Goal: Task Accomplishment & Management: Use online tool/utility

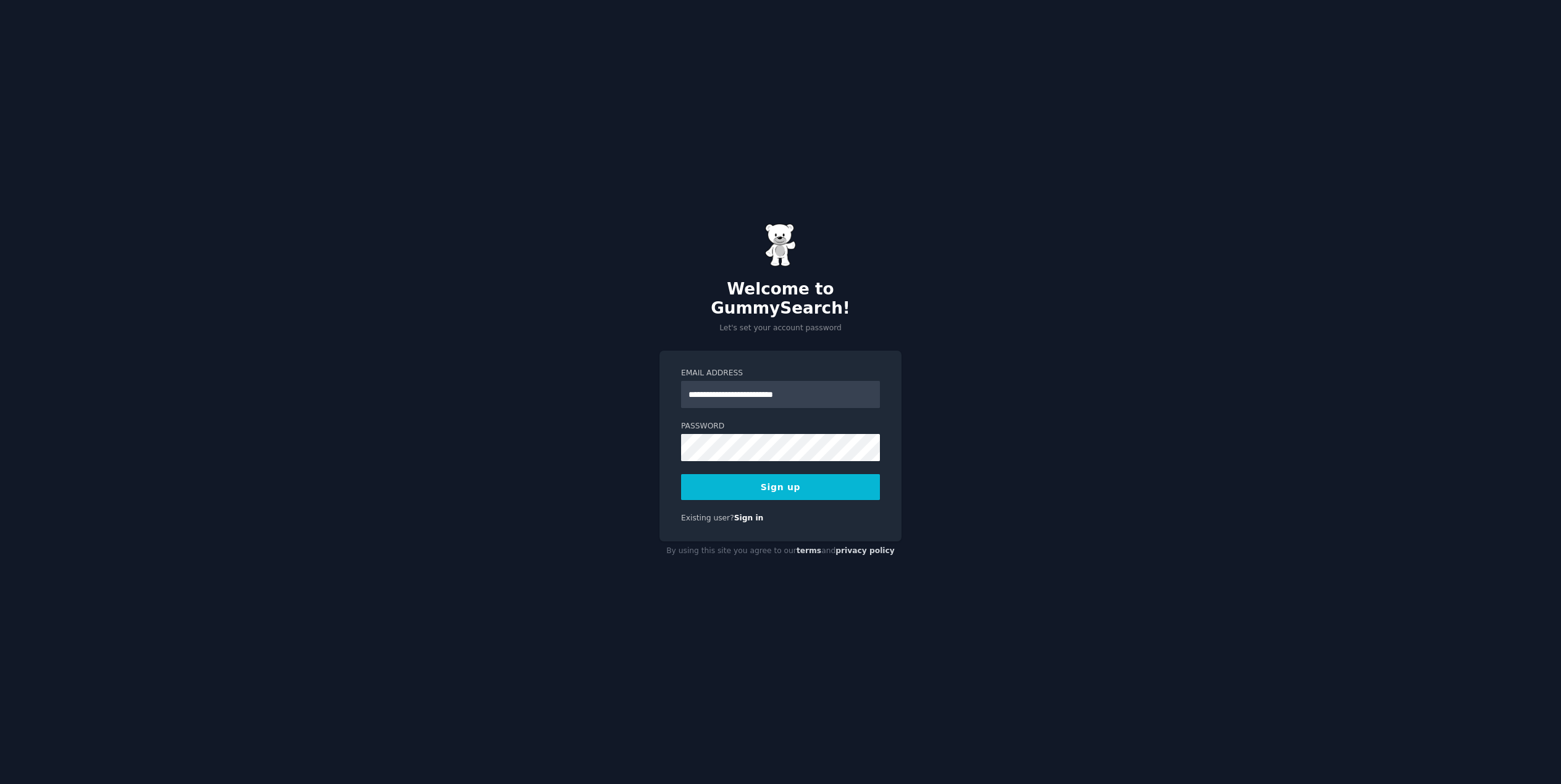
type input "**********"
click at [681, 474] on button "Sign up" at bounding box center [780, 487] width 199 height 26
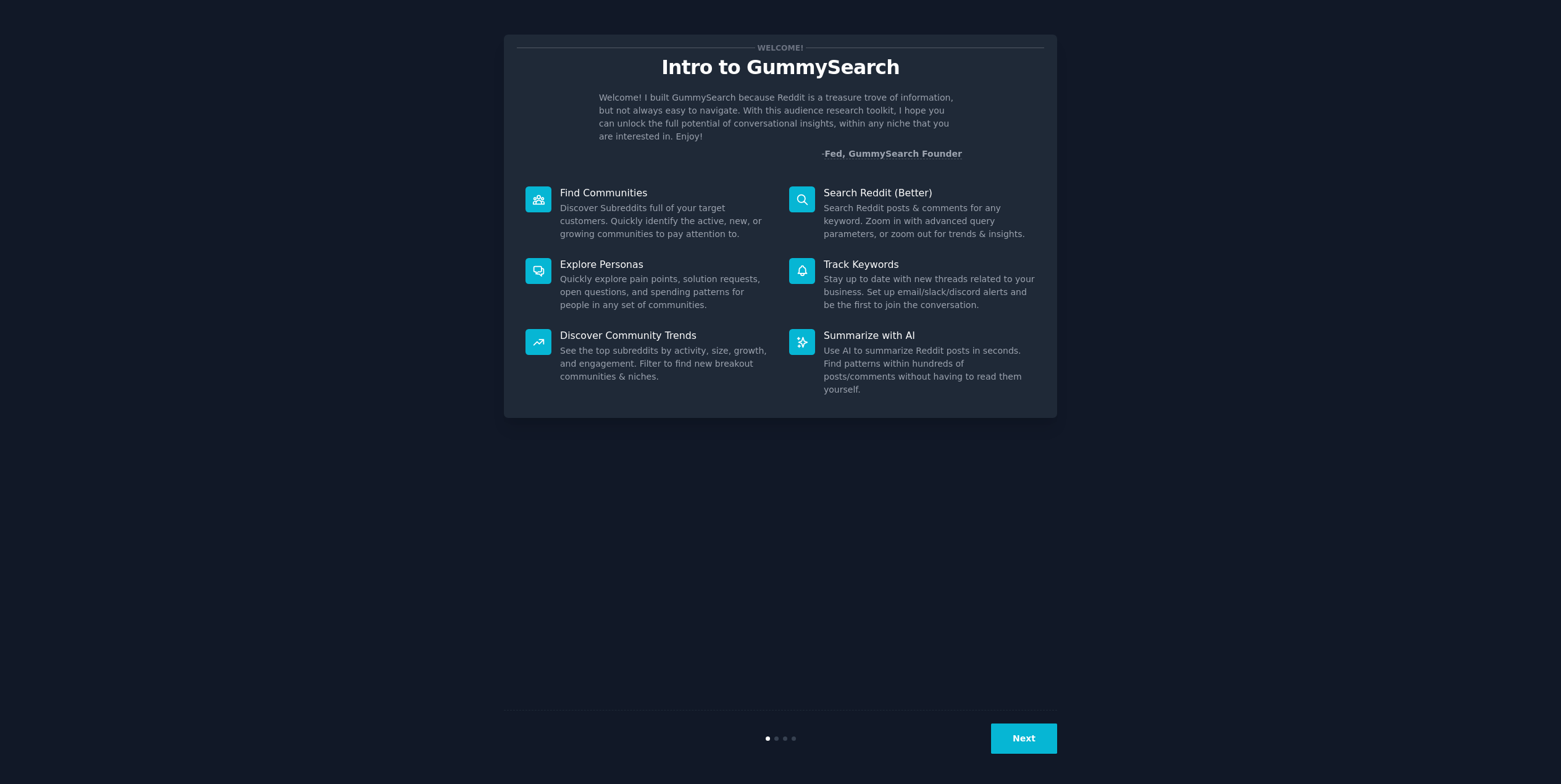
click at [1031, 741] on button "Next" at bounding box center [1023, 739] width 66 height 30
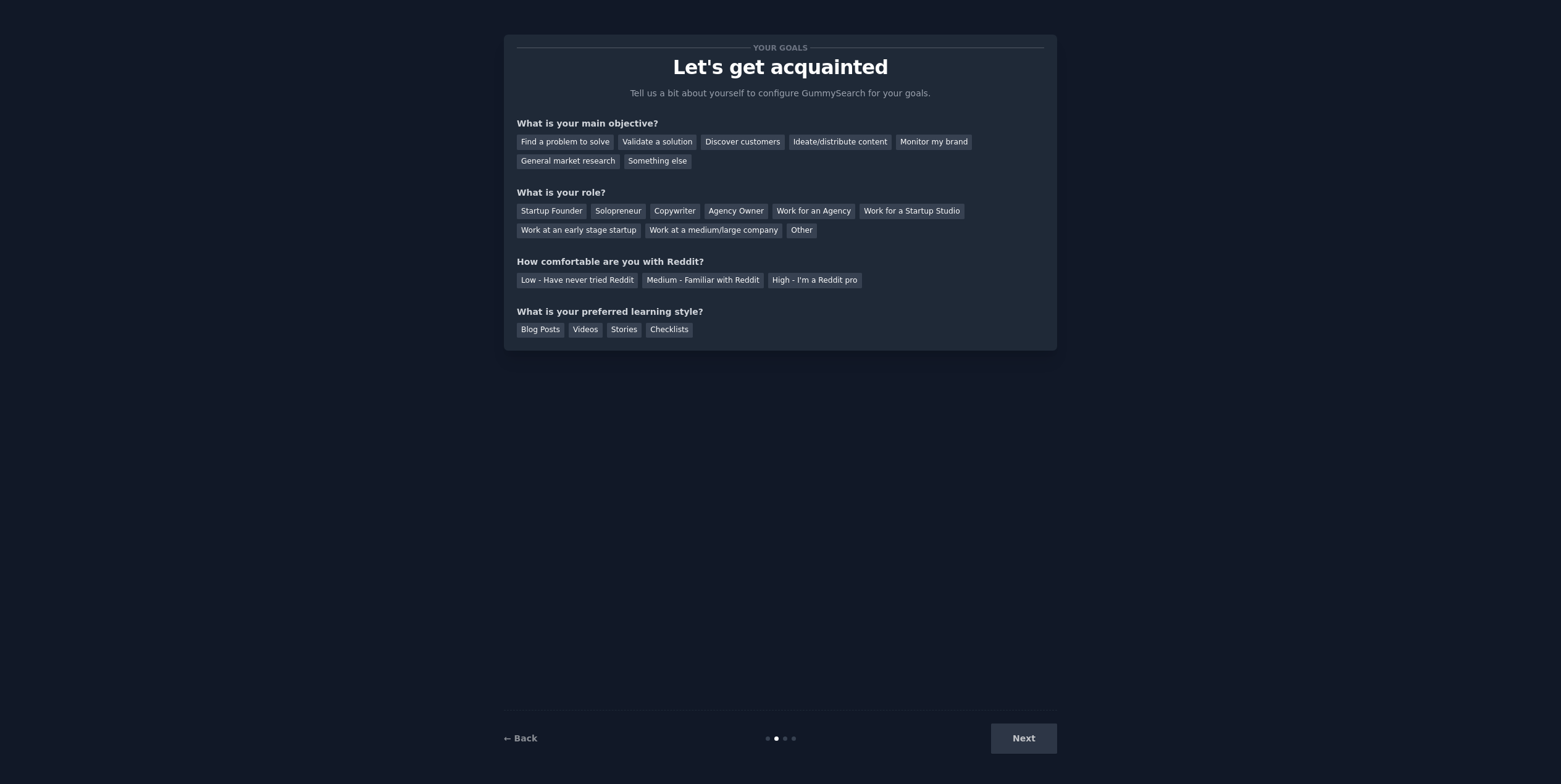
click at [1025, 740] on div "Next" at bounding box center [964, 739] width 185 height 30
click at [636, 141] on div "Validate a solution" at bounding box center [657, 142] width 78 height 15
click at [594, 143] on div "Find a problem to solve" at bounding box center [565, 142] width 97 height 15
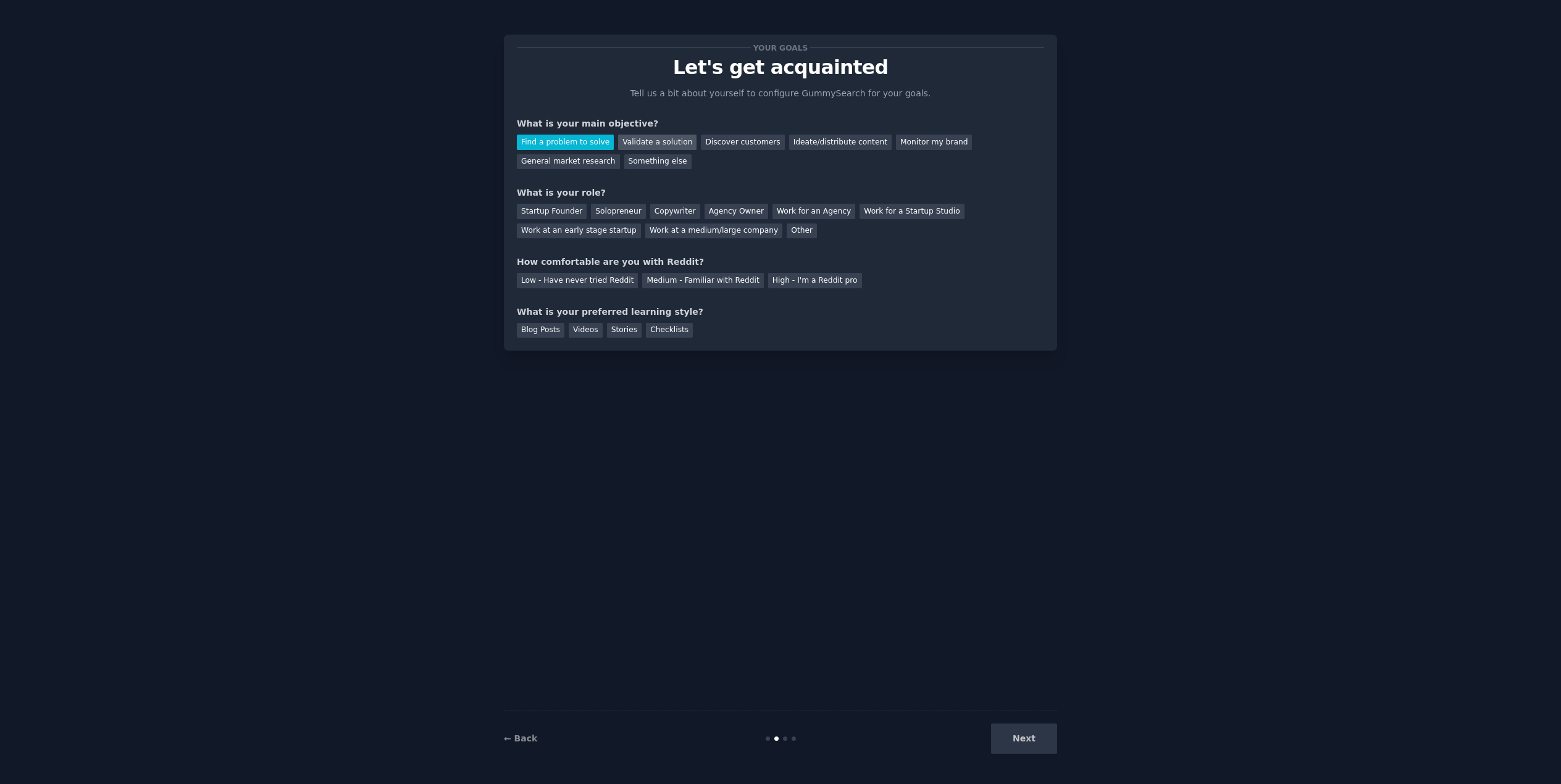
click at [652, 138] on div "Validate a solution" at bounding box center [657, 142] width 78 height 15
click at [572, 208] on div "Startup Founder" at bounding box center [552, 211] width 70 height 15
click at [675, 283] on div "Medium - Familiar with Reddit" at bounding box center [702, 280] width 121 height 15
click at [809, 277] on div "High - I'm a Reddit pro" at bounding box center [815, 280] width 94 height 15
click at [591, 332] on div "Videos" at bounding box center [585, 330] width 34 height 15
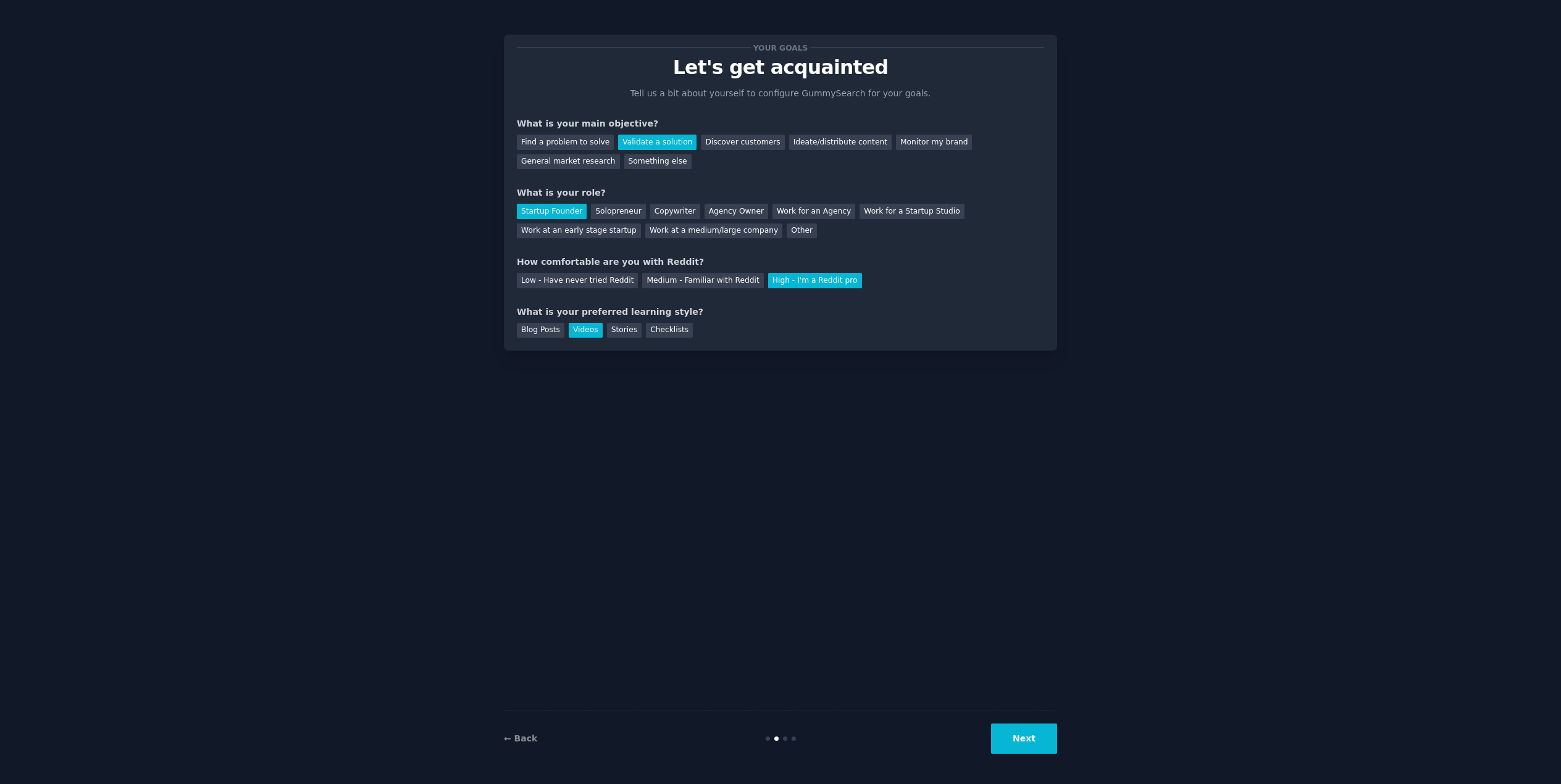
click at [1031, 740] on button "Next" at bounding box center [1023, 739] width 66 height 30
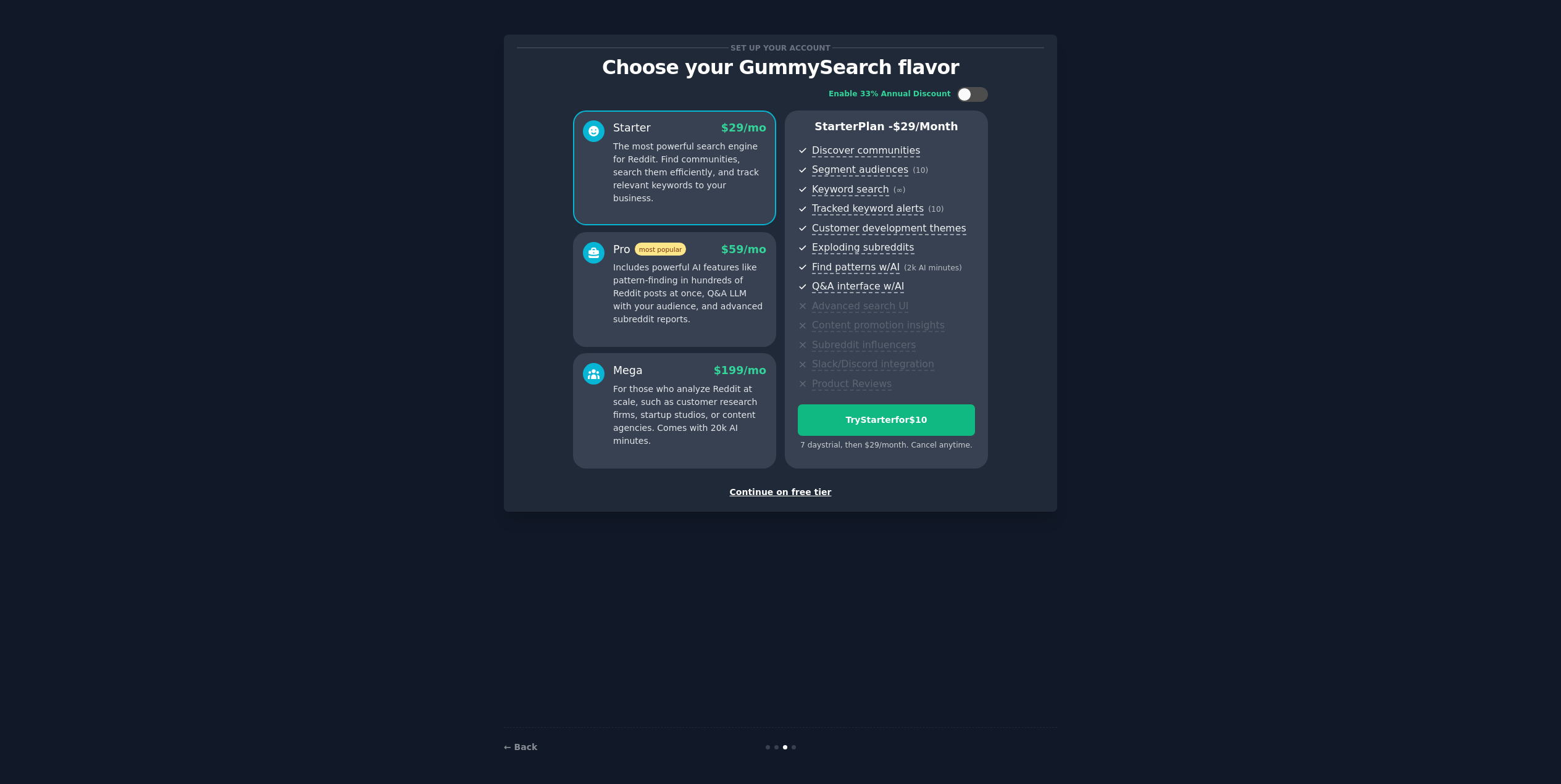
click at [808, 493] on div "Continue on free tier" at bounding box center [780, 492] width 527 height 13
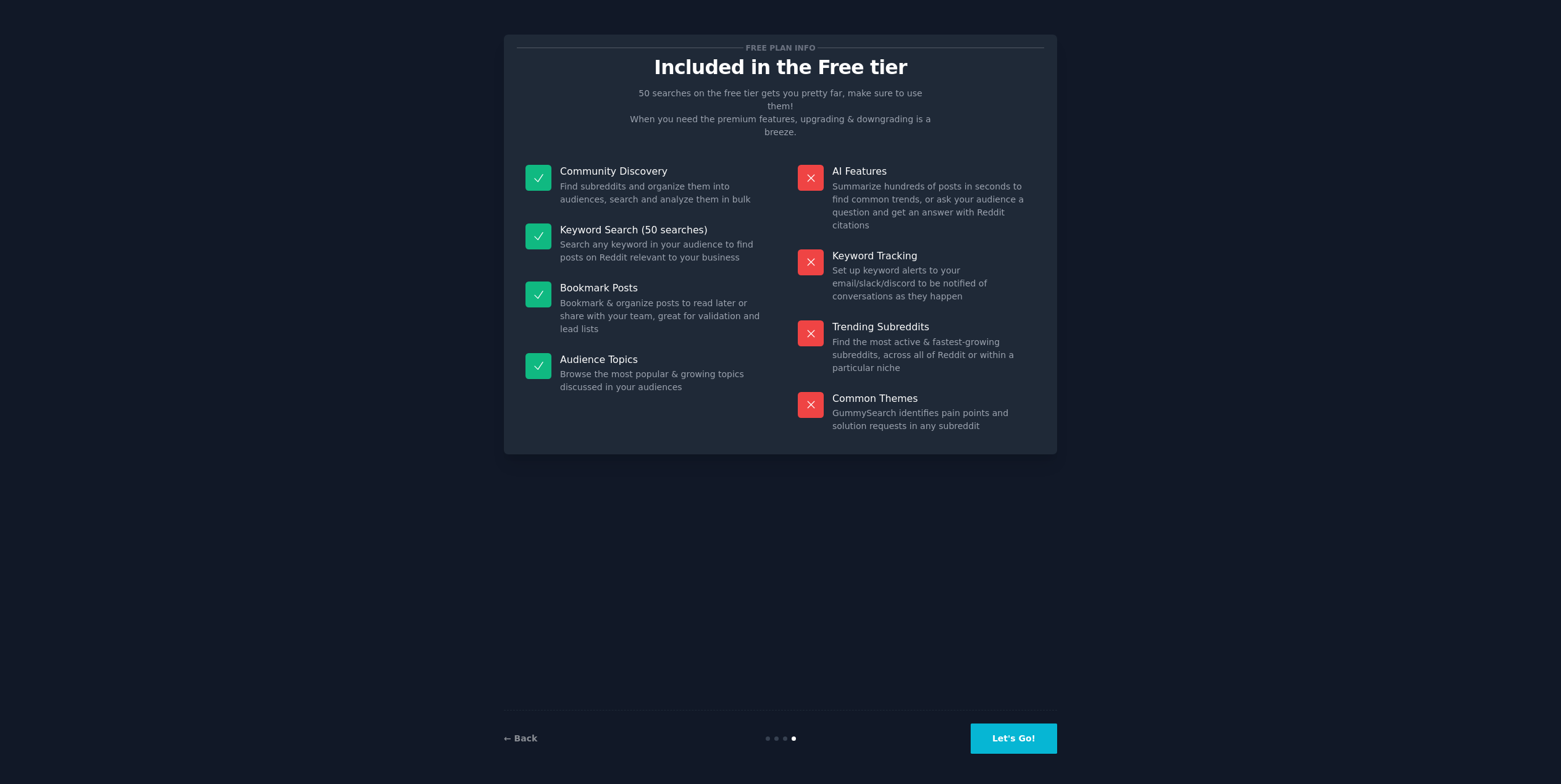
click at [1034, 742] on button "Let's Go!" at bounding box center [1013, 739] width 86 height 30
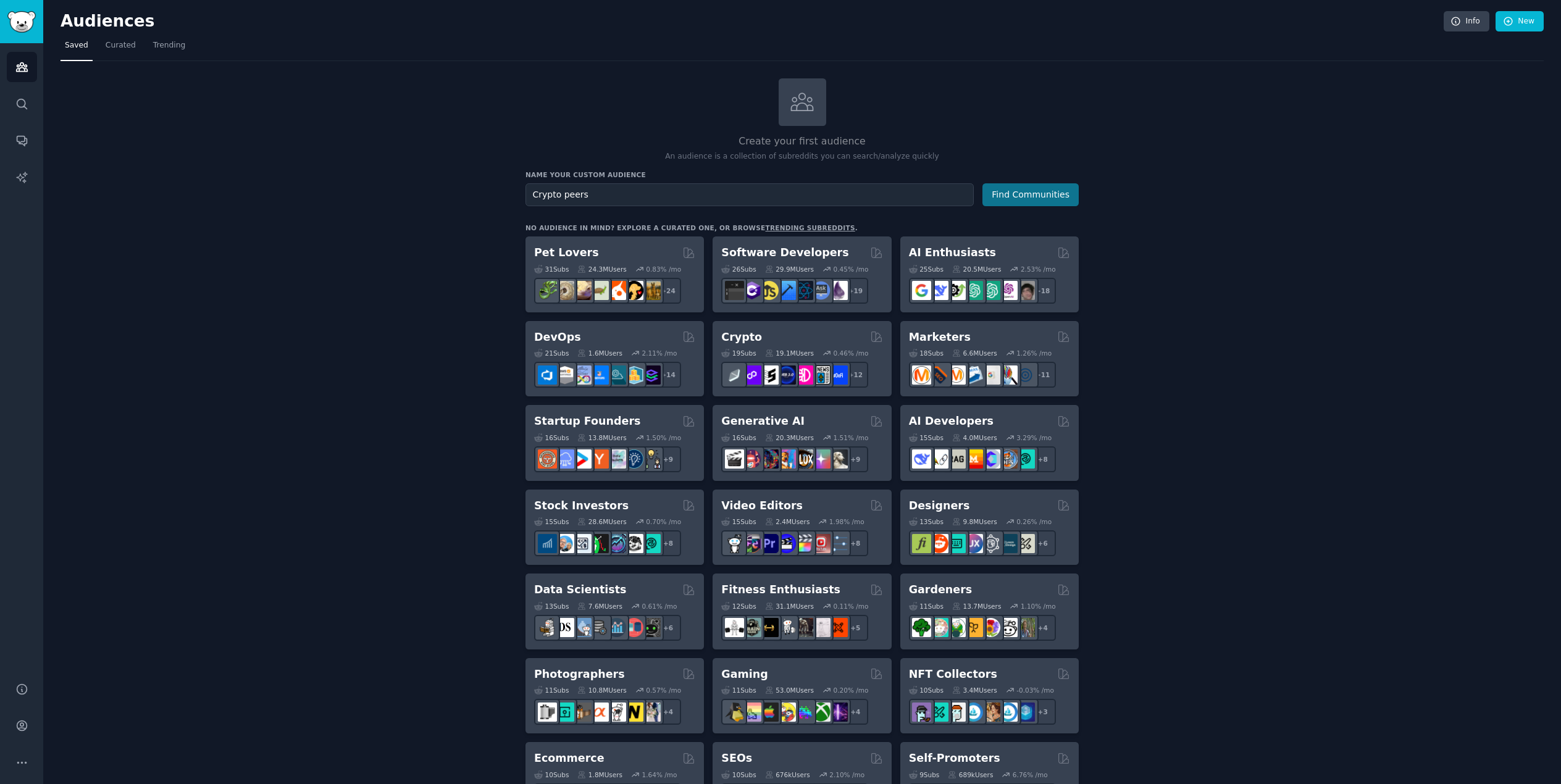
type input "Crypto peers"
click at [1042, 194] on button "Find Communities" at bounding box center [1030, 194] width 96 height 23
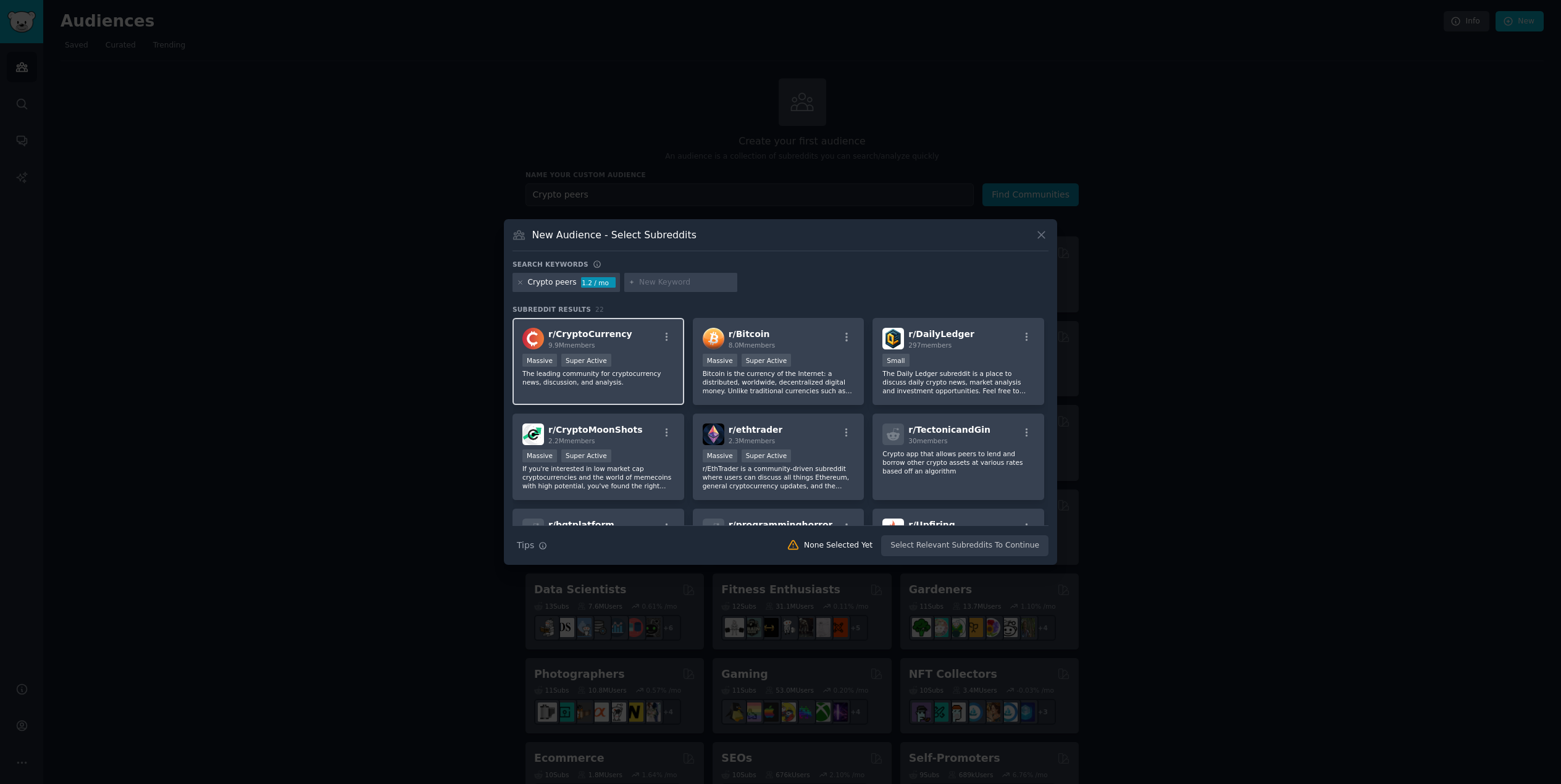
click at [645, 345] on div "r/ CryptoCurrency 9.9M members" at bounding box center [599, 338] width 152 height 21
drag, startPoint x: 825, startPoint y: 342, endPoint x: 855, endPoint y: 342, distance: 30.0
click at [826, 342] on div "r/ Bitcoin 8.0M members" at bounding box center [779, 338] width 152 height 21
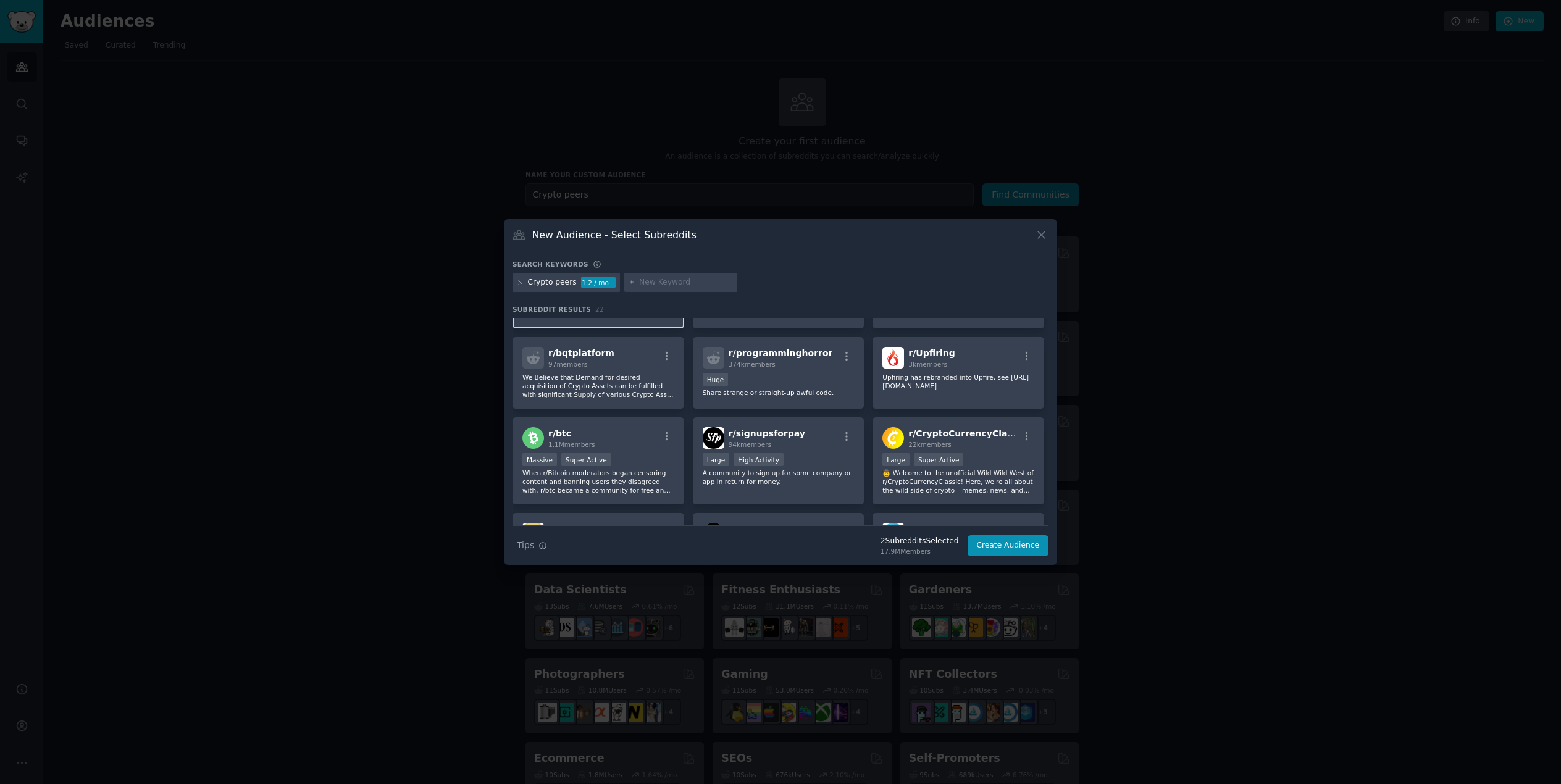
scroll to position [265, 0]
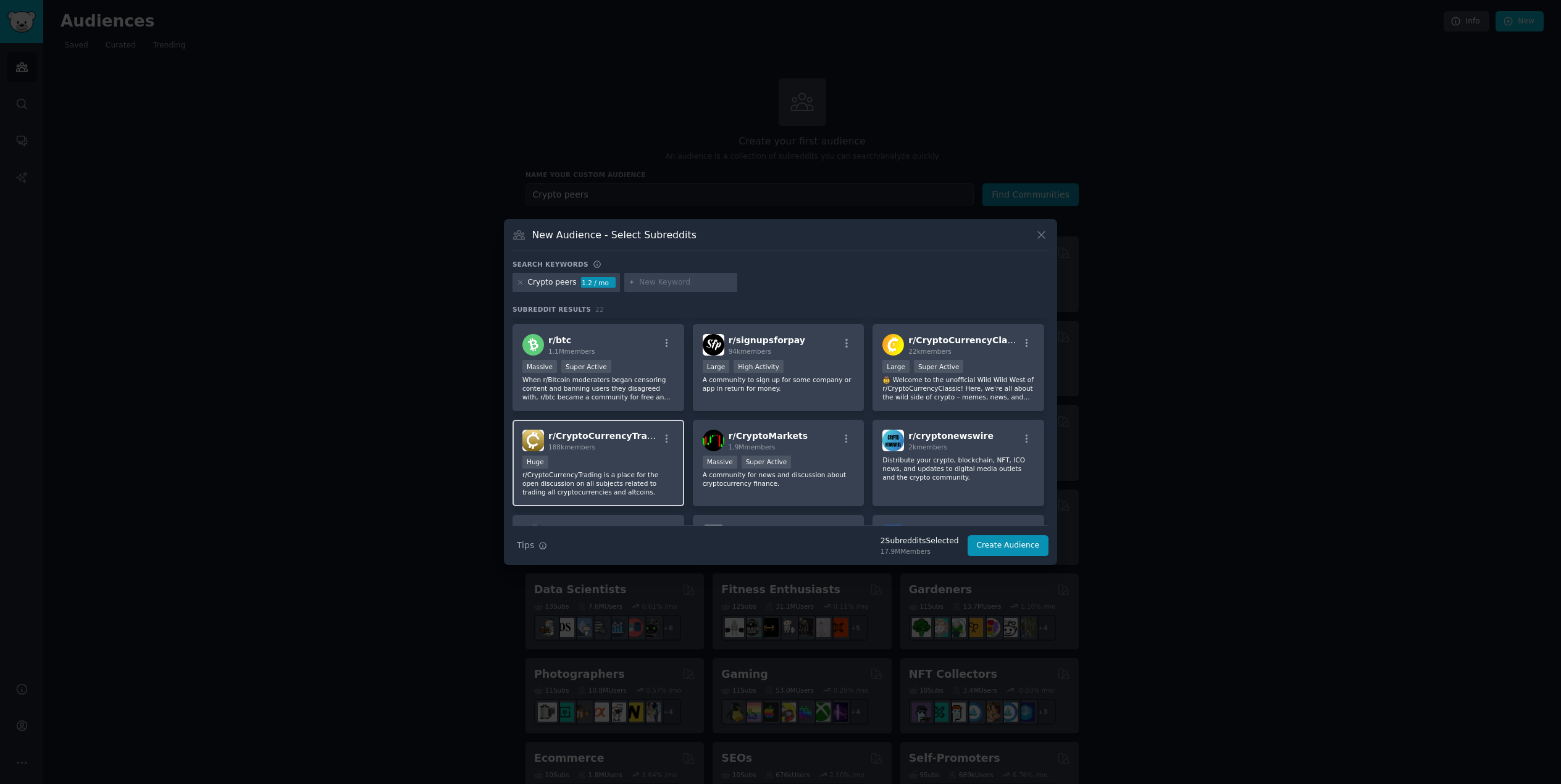
click at [654, 448] on div "r/ CryptoCurrencyTrading 188k members" at bounding box center [599, 440] width 152 height 21
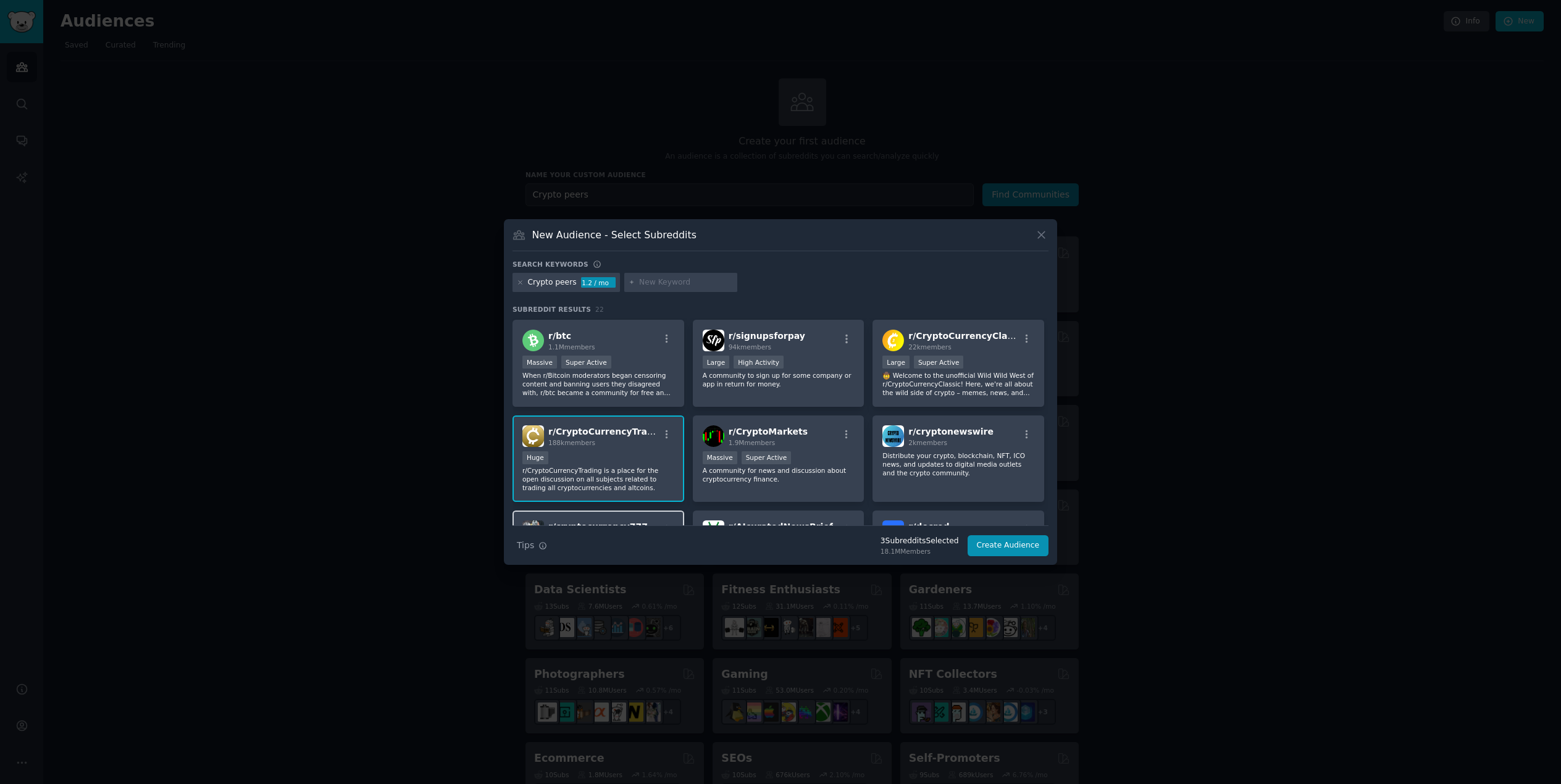
scroll to position [0, 0]
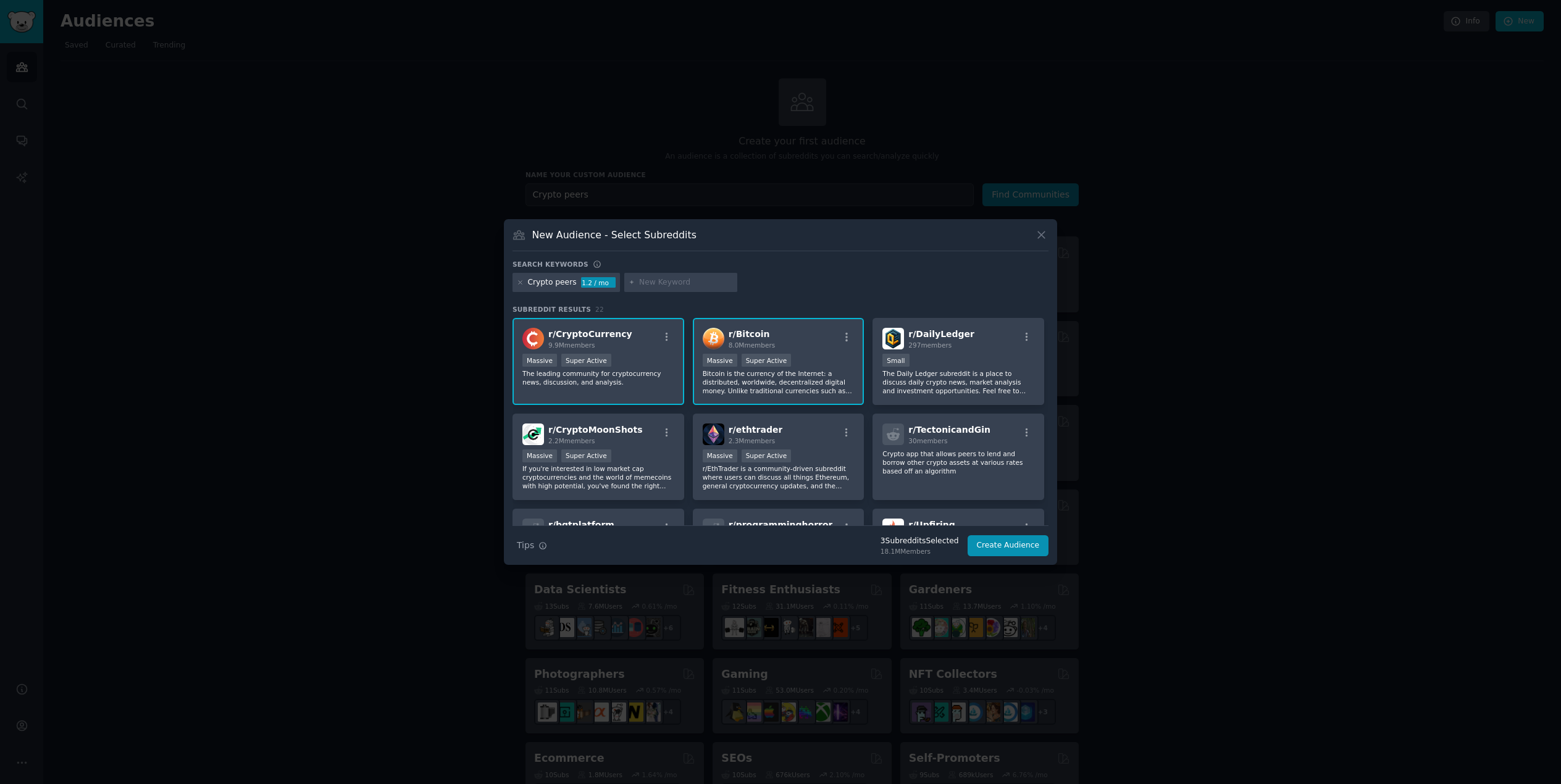
click at [670, 283] on input "text" at bounding box center [686, 283] width 94 height 11
type input "wallstreetbets"
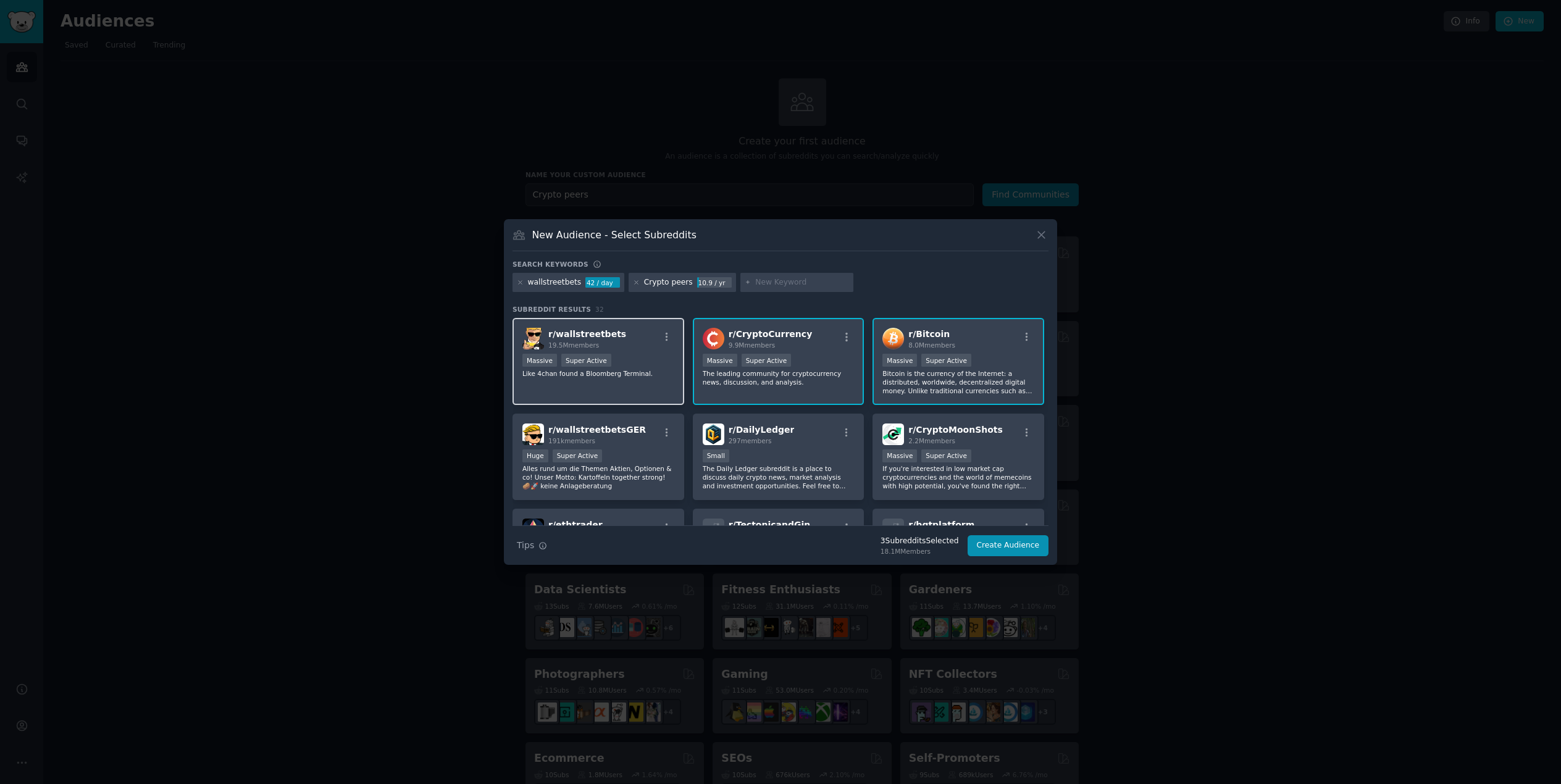
click at [660, 358] on div "Massive Super Active" at bounding box center [599, 361] width 152 height 15
click at [830, 362] on div "1,000,000+ members Massive Super Active" at bounding box center [779, 361] width 152 height 15
click at [987, 332] on div "r/ Bitcoin 8.0M members" at bounding box center [958, 338] width 152 height 21
click at [821, 353] on div "r/ CryptoCurrency 9.9M members 1,000,000+ members Massive Super Active The lead…" at bounding box center [779, 361] width 171 height 87
click at [980, 343] on div "r/ Bitcoin 8.0M members" at bounding box center [958, 338] width 152 height 21
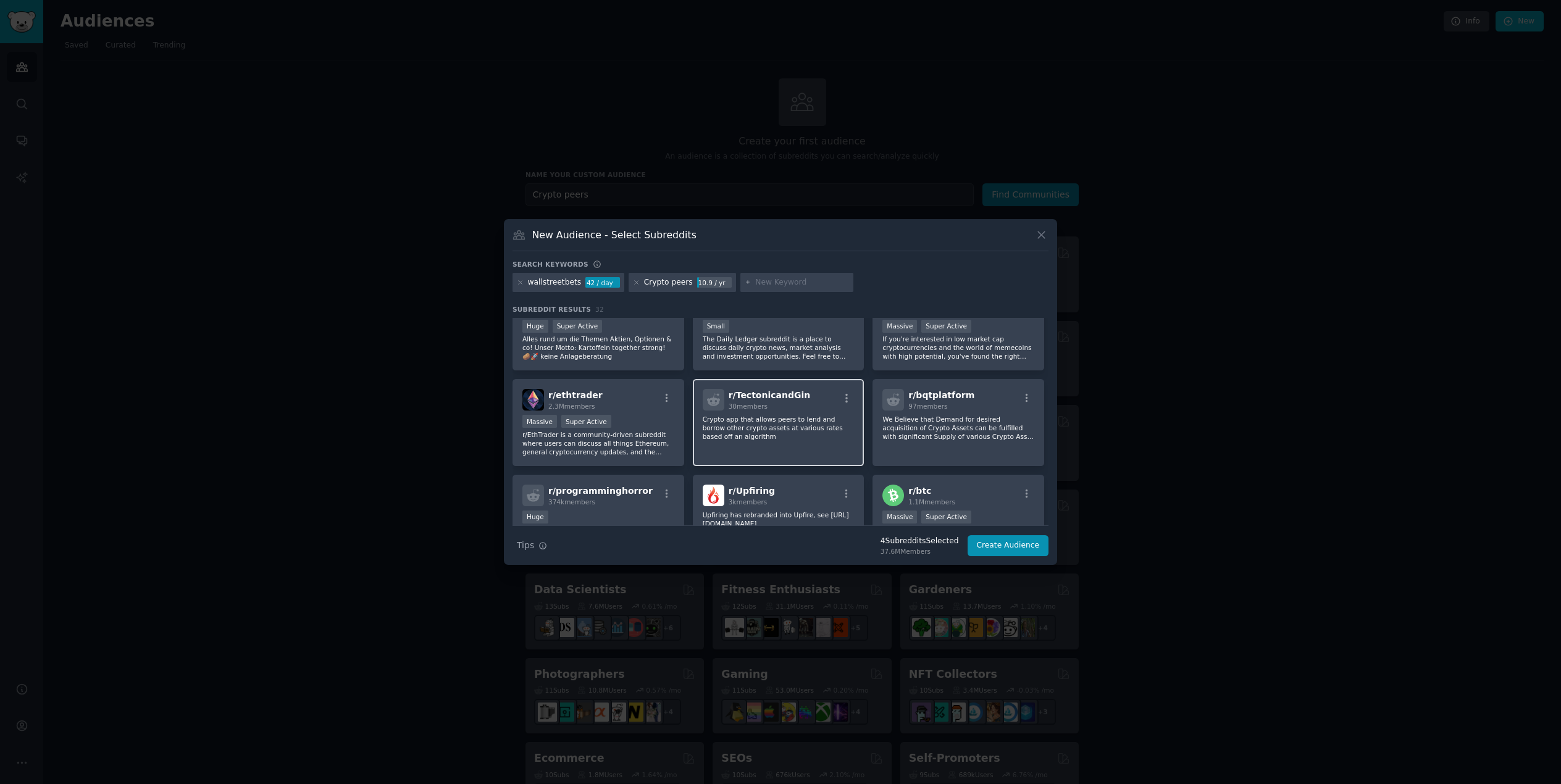
scroll to position [156, 0]
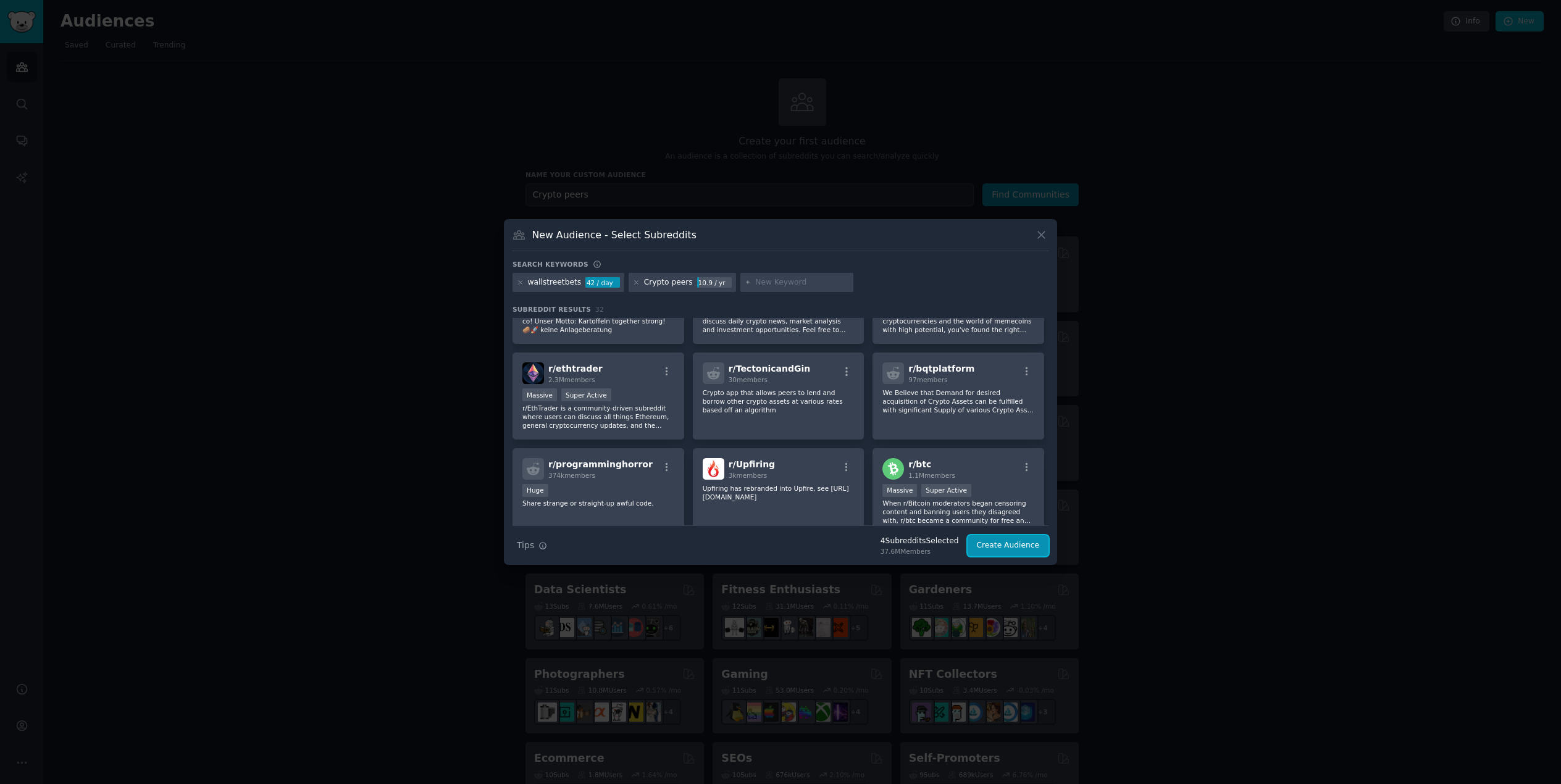
click at [1035, 545] on button "Create Audience" at bounding box center [1008, 545] width 82 height 21
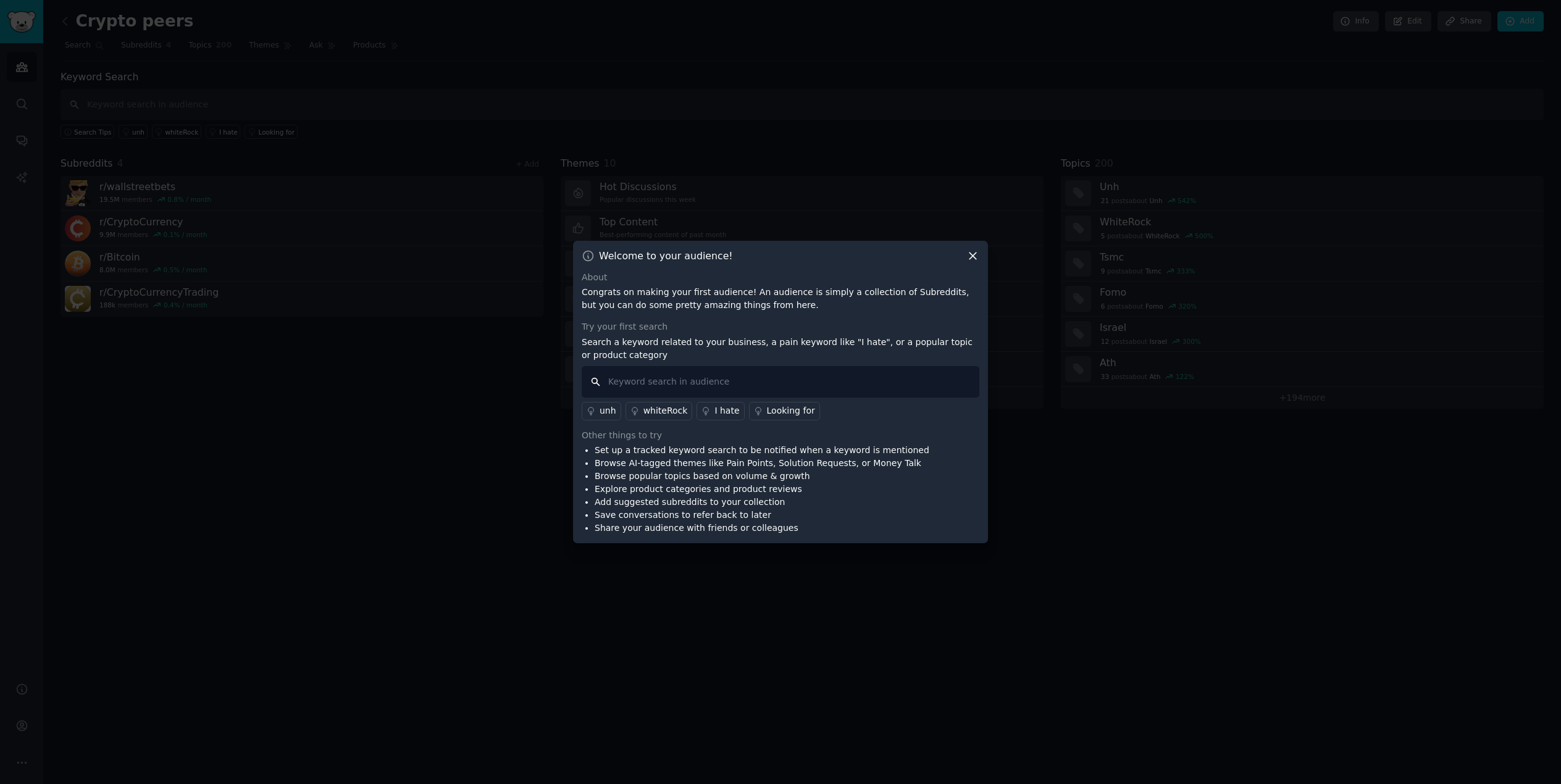
click at [694, 384] on input "text" at bounding box center [780, 382] width 397 height 32
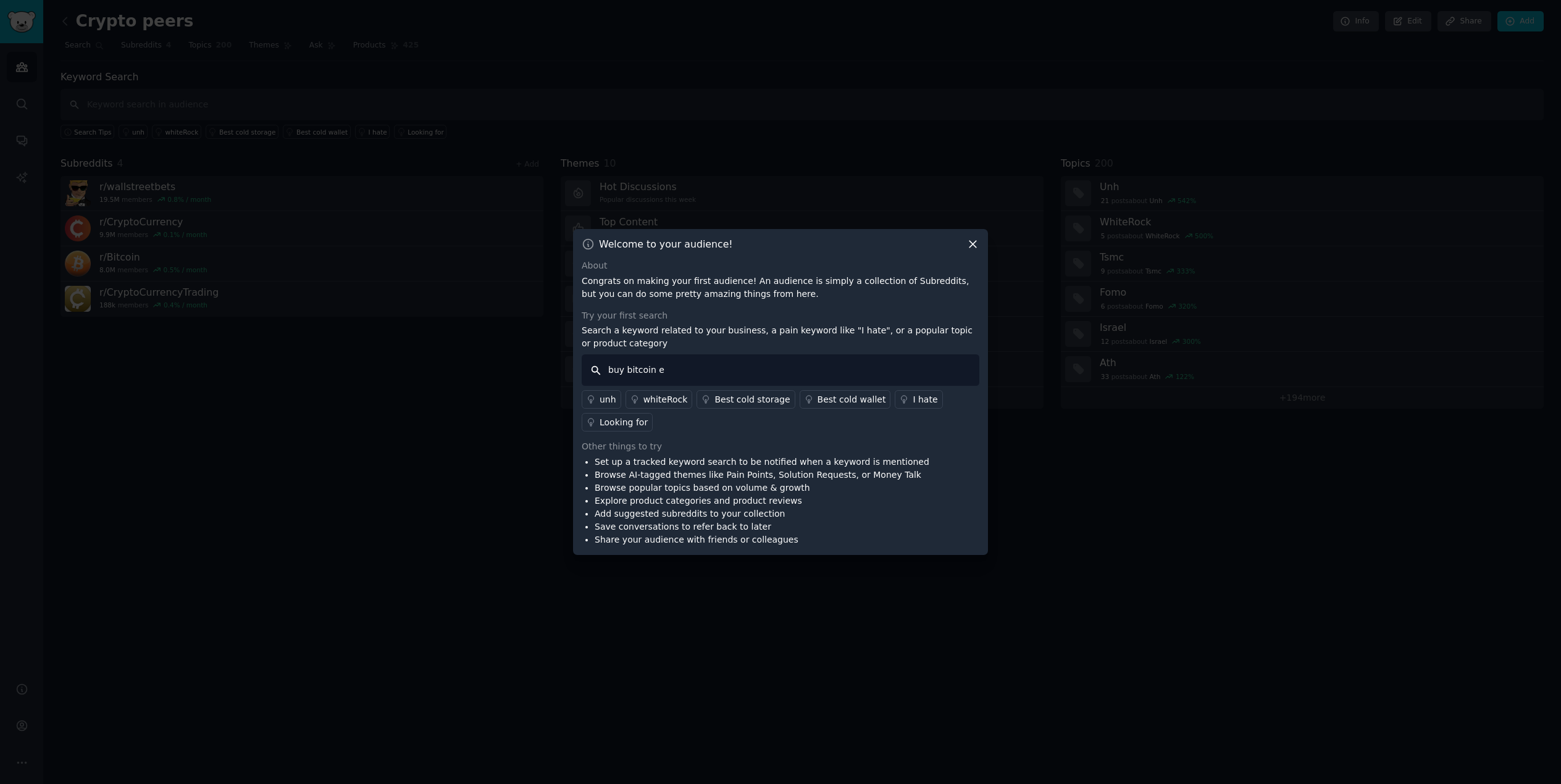
type input "buy bitcoin eu"
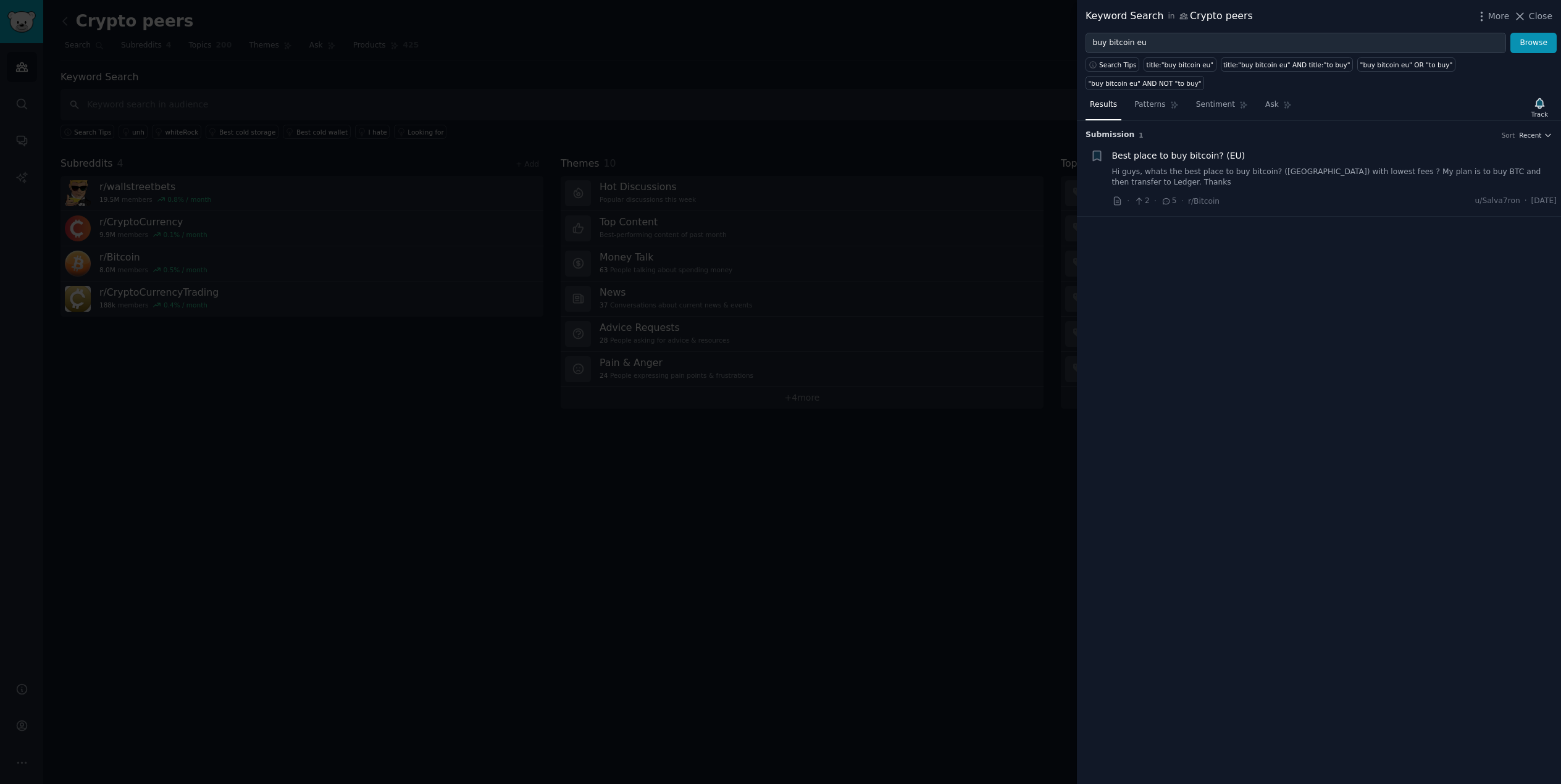
click at [1307, 172] on link "Hi guys, whats the best place to buy bitcoin? (EU) with lowest fees ? My plan i…" at bounding box center [1333, 177] width 445 height 21
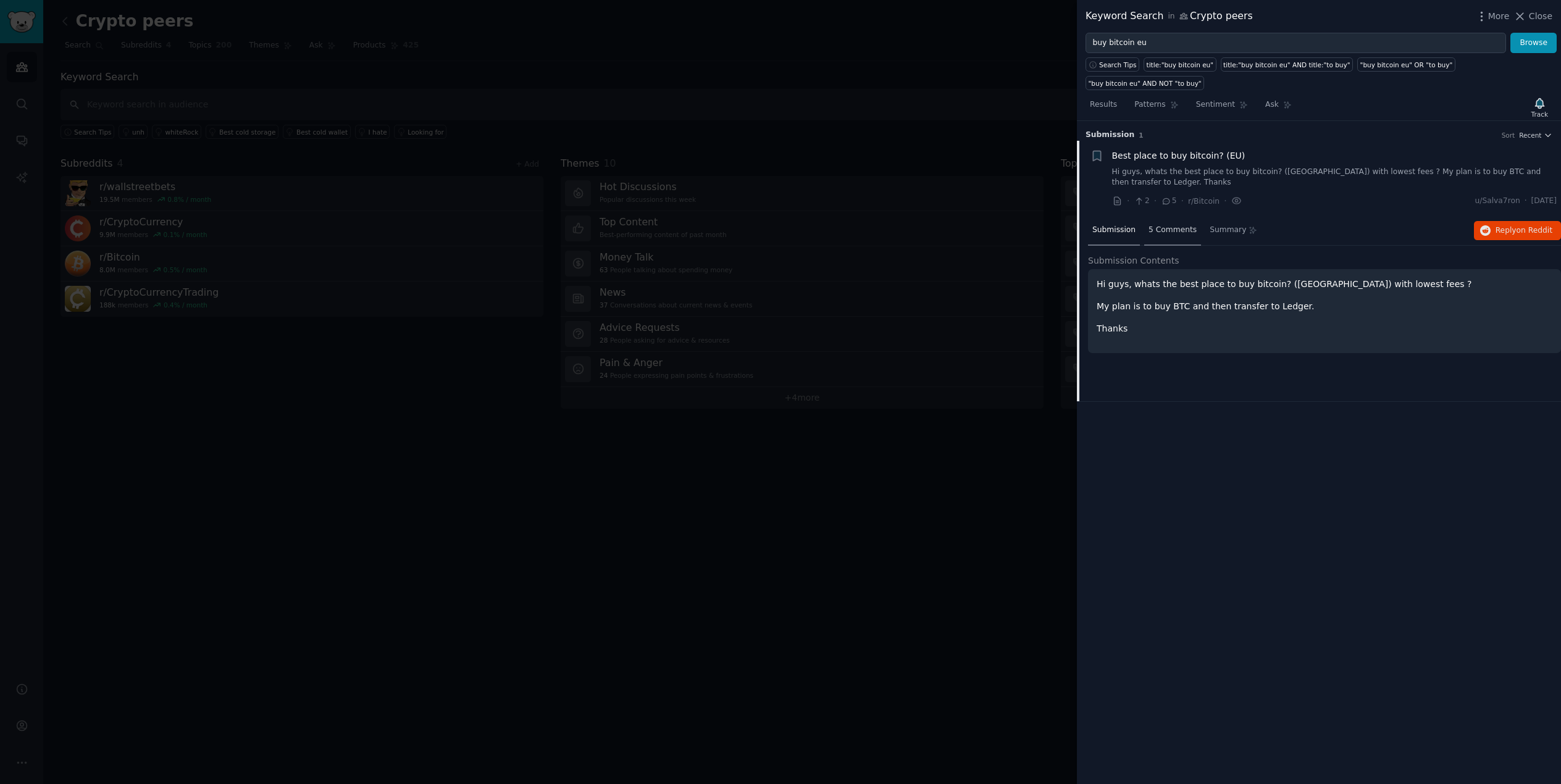
click at [1180, 230] on span "5 Comments" at bounding box center [1172, 230] width 48 height 11
